Goal: Navigation & Orientation: Find specific page/section

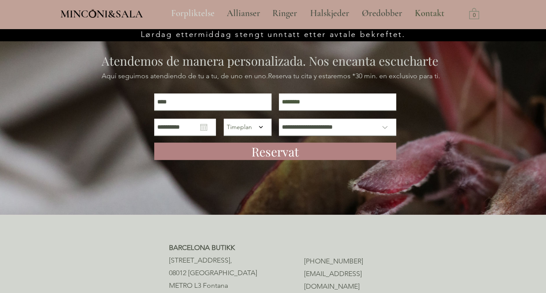
click at [202, 13] on p "Forpliktelse" at bounding box center [193, 14] width 52 height 22
click at [237, 12] on p "Allianser" at bounding box center [243, 14] width 42 height 22
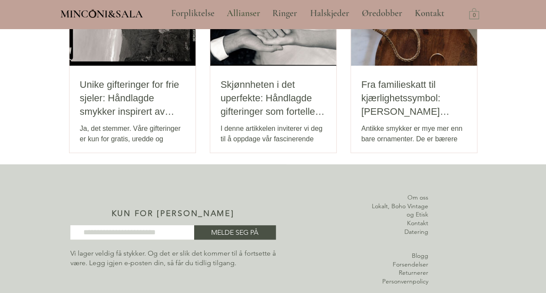
scroll to position [1849, 0]
